Goal: Information Seeking & Learning: Learn about a topic

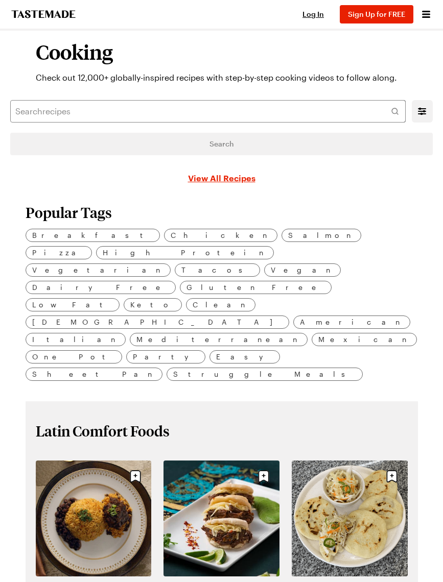
scroll to position [3, 0]
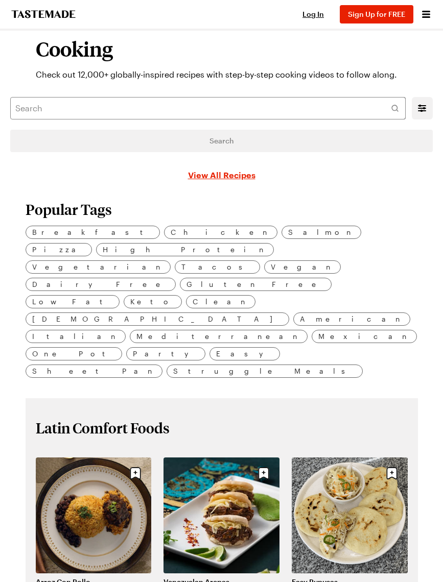
click at [171, 234] on span "Chicken" at bounding box center [221, 232] width 100 height 11
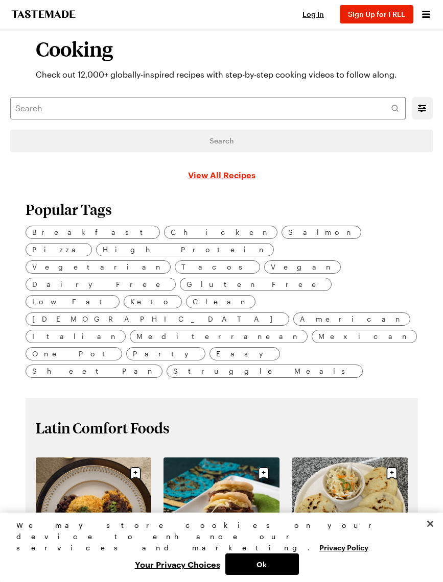
scroll to position [0, 0]
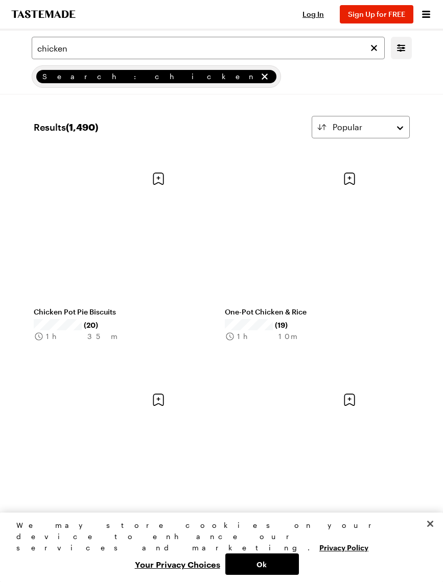
click at [106, 307] on link "Chicken Pot Pie Biscuits" at bounding box center [104, 311] width 140 height 9
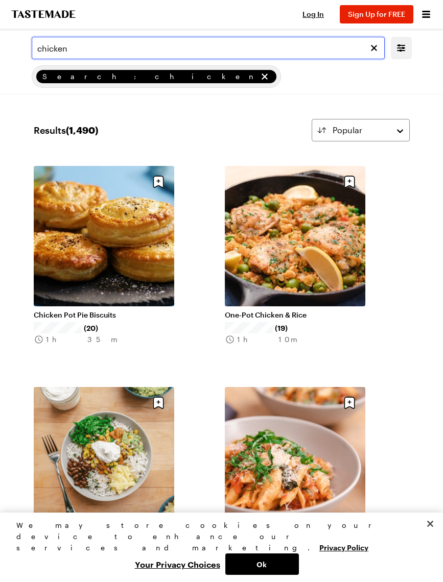
click at [84, 43] on input "chicken" at bounding box center [208, 48] width 353 height 22
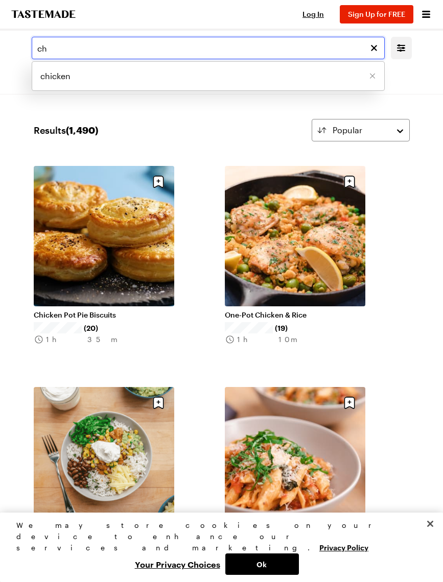
type input "c"
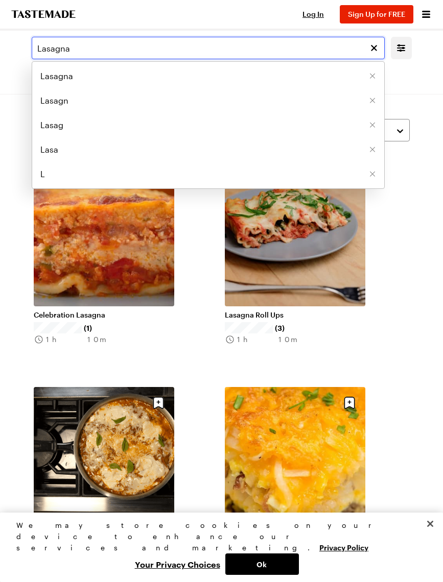
type input "Lasagna"
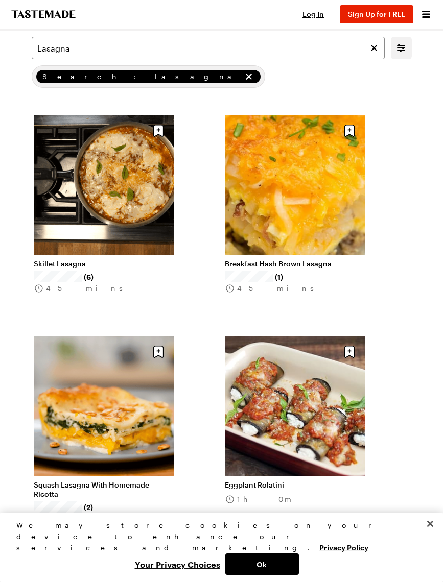
scroll to position [273, 0]
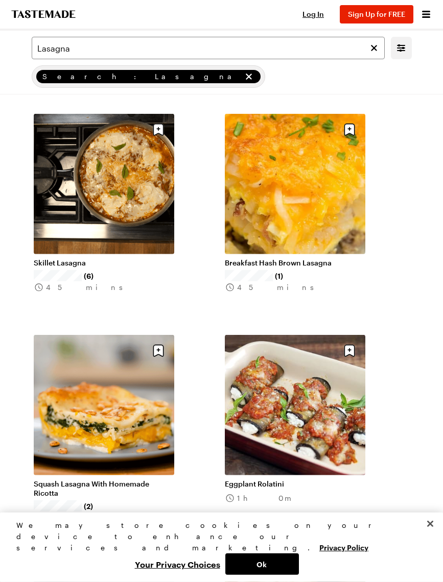
click at [121, 258] on link "Skillet Lasagna" at bounding box center [104, 262] width 140 height 9
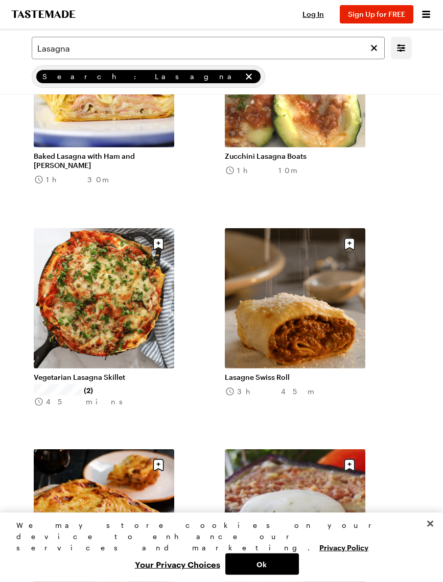
scroll to position [1707, 0]
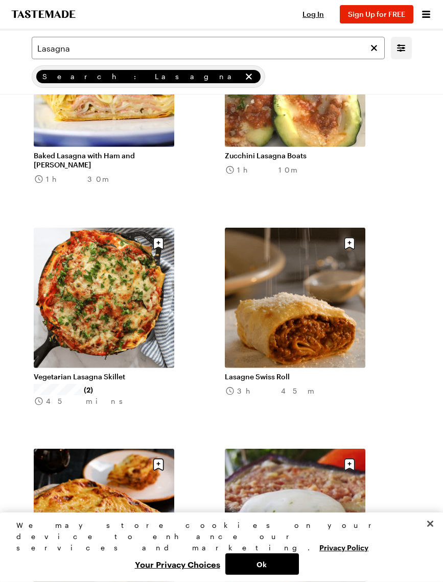
click at [103, 372] on link "Vegetarian Lasagna Skillet" at bounding box center [104, 376] width 140 height 9
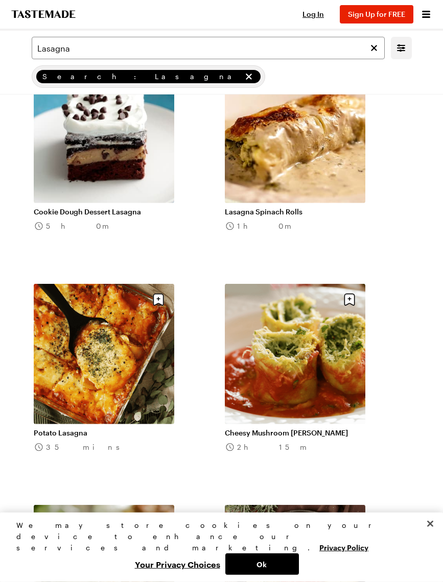
scroll to position [6073, 0]
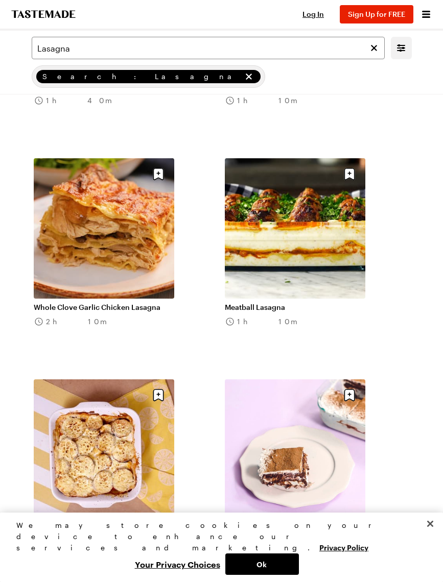
scroll to position [7747, 0]
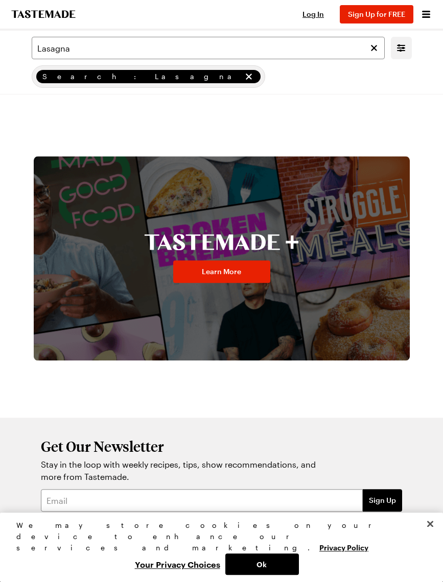
scroll to position [12673, 0]
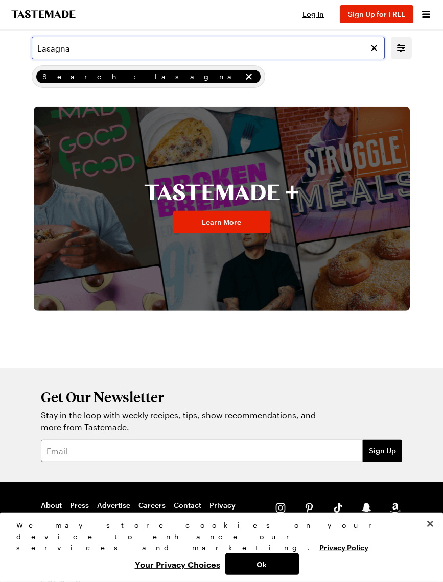
click at [88, 58] on input "Lasagna" at bounding box center [208, 48] width 353 height 22
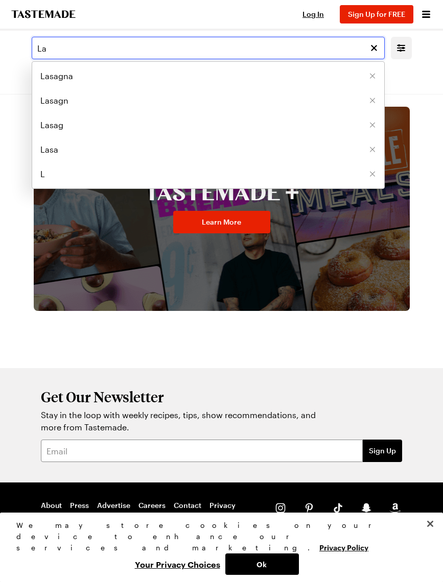
type input "L"
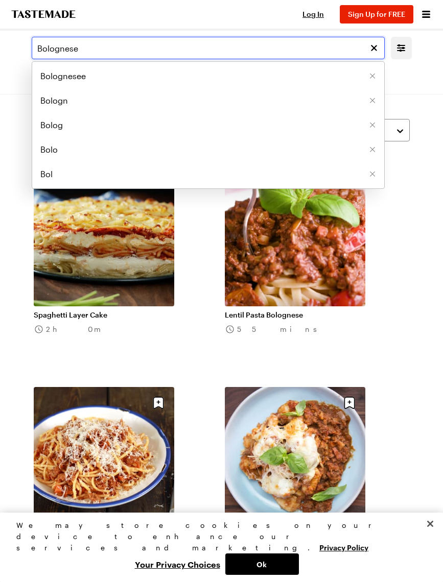
type input "Bolognese"
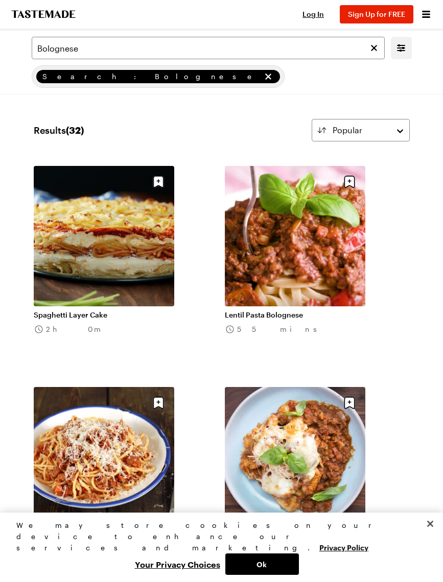
click at [295, 310] on link "Lentil Pasta Bolognese" at bounding box center [295, 314] width 140 height 9
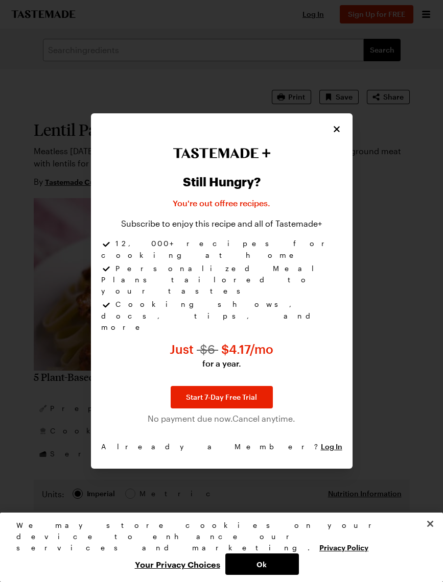
click at [333, 134] on icon "Close" at bounding box center [336, 129] width 10 height 10
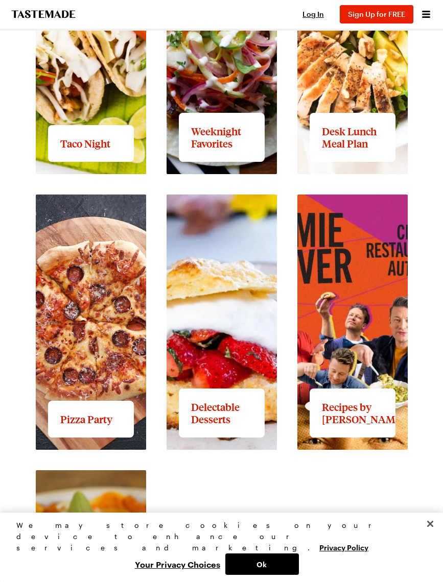
scroll to position [1503, 0]
